Goal: Register for event/course

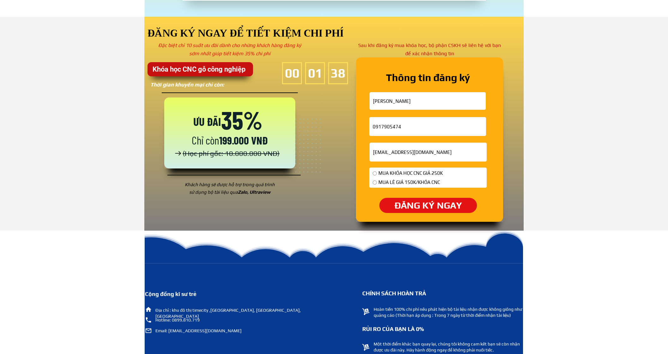
scroll to position [2923, 0]
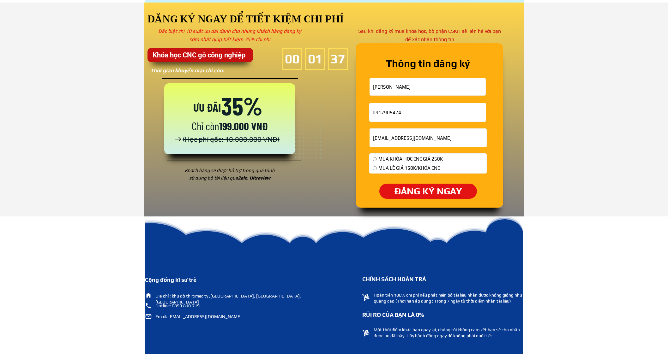
click at [634, 141] on div "Thông tin đăng ký ĐĂNG KÝ NGAY Phạm cao cường 0917905474 cuong211002@gmail.com …" at bounding box center [334, 110] width 668 height 214
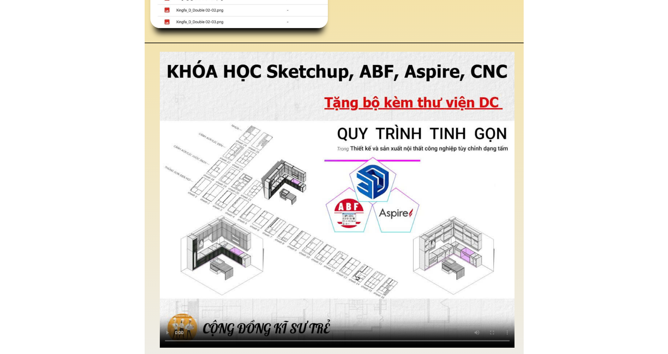
scroll to position [1779, 0]
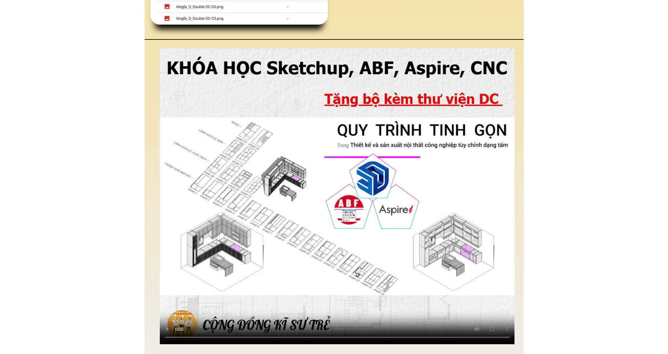
click at [213, 240] on video at bounding box center [337, 196] width 355 height 296
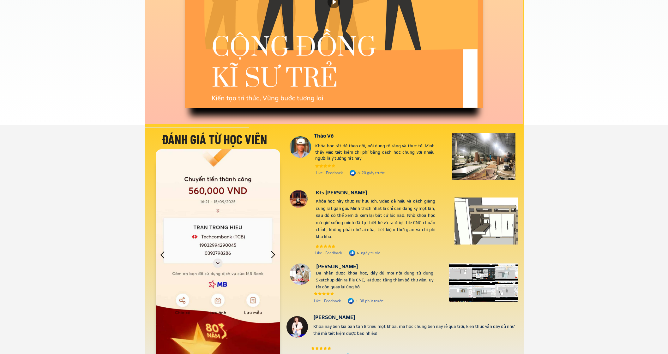
scroll to position [2371, 0]
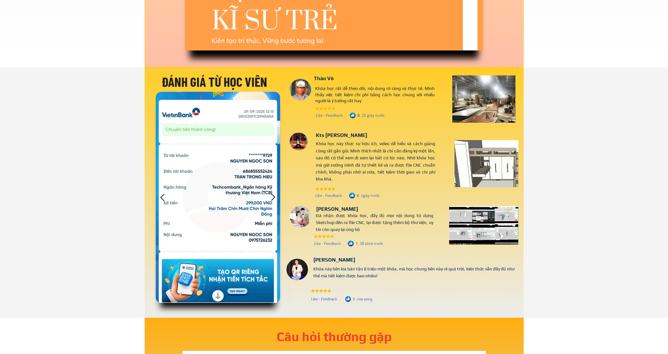
click at [297, 144] on div at bounding box center [298, 142] width 18 height 18
click at [297, 145] on div at bounding box center [298, 142] width 18 height 18
click at [95, 119] on div "Đánh giá từ học viên 176 Bình Luận Sắp xếp theo Đánh giá của khách hàng Hàng Đầ…" at bounding box center [334, 193] width 668 height 250
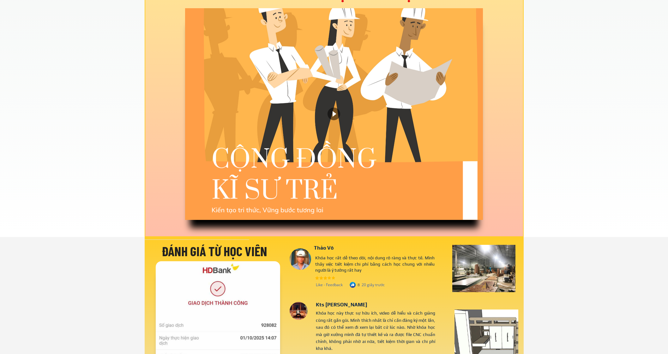
scroll to position [2173, 0]
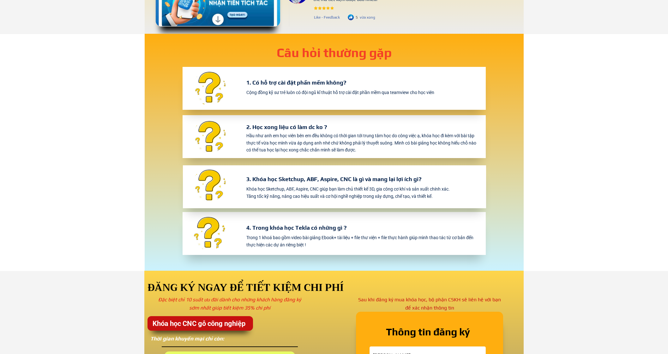
scroll to position [2915, 0]
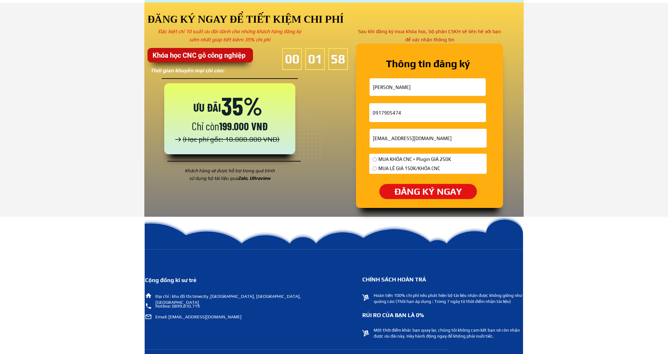
click at [389, 158] on span "MUA KHÓA CNC + Plugin GIÁ 250K" at bounding box center [414, 160] width 73 height 8
radio input "true"
click at [405, 189] on p "ĐĂNG KÝ NGAY" at bounding box center [428, 191] width 106 height 16
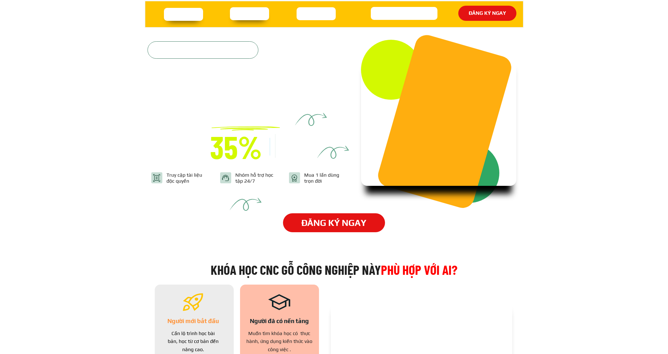
scroll to position [2915, 0]
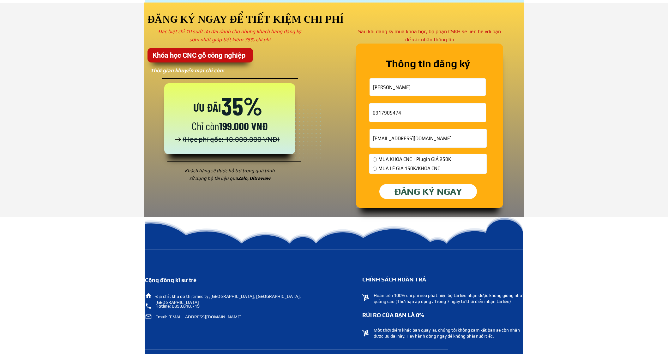
click at [401, 194] on p "ĐĂNG KÝ NGAY" at bounding box center [428, 191] width 98 height 15
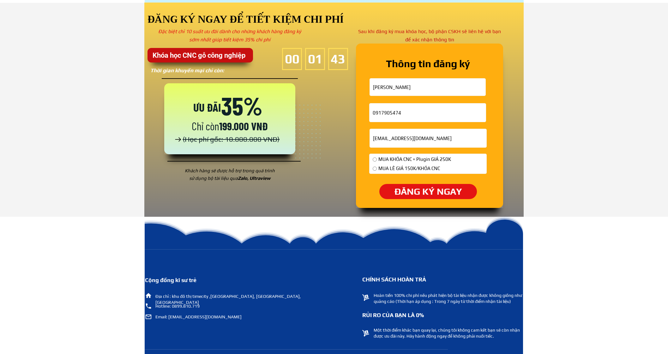
click at [431, 169] on span "MUA LẺ GIÁ 150K/KHÓA CNC" at bounding box center [414, 169] width 73 height 8
radio input "true"
click at [397, 195] on p "ĐĂNG KÝ NGAY" at bounding box center [428, 191] width 98 height 15
